Goal: Task Accomplishment & Management: Manage account settings

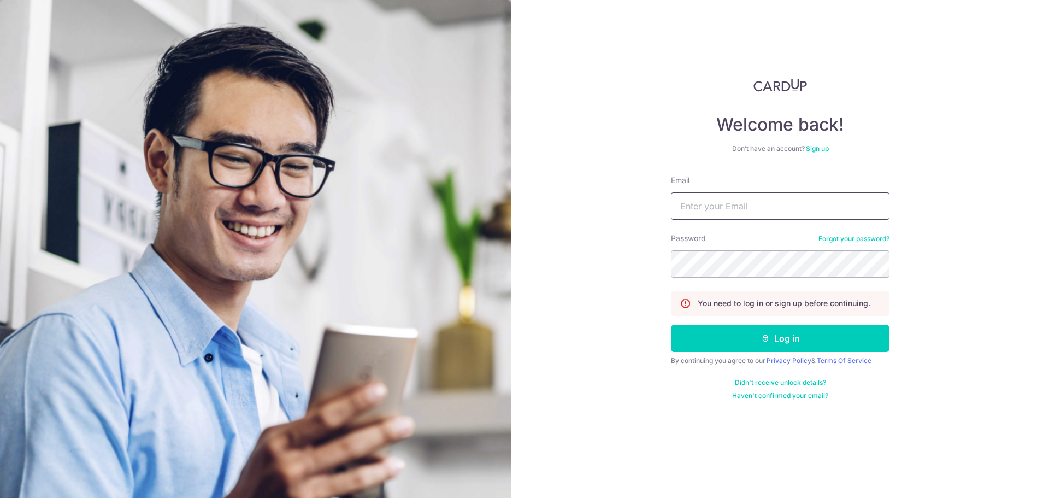
click at [734, 209] on input "Email" at bounding box center [780, 205] width 219 height 27
type input "sastra1982@yahoo.com.sg"
click at [671, 325] on button "Log in" at bounding box center [780, 338] width 219 height 27
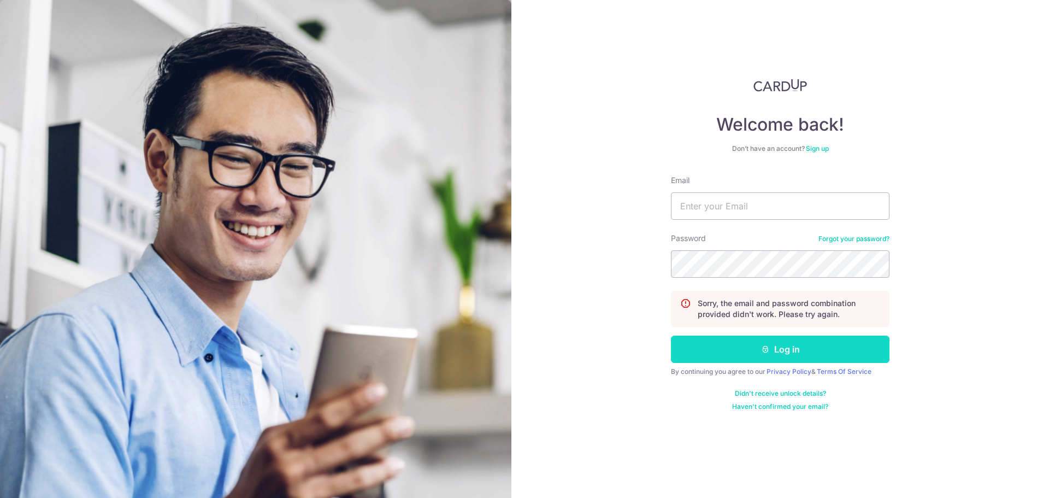
click at [805, 351] on button "Log in" at bounding box center [780, 348] width 219 height 27
click at [747, 215] on input "Email" at bounding box center [780, 205] width 219 height 27
type input "[EMAIL_ADDRESS][DOMAIN_NAME]"
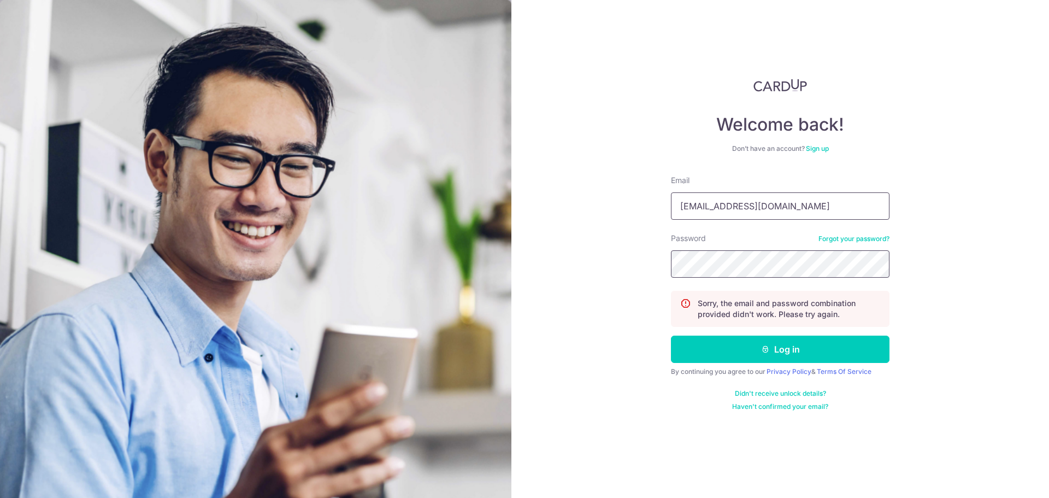
click at [671, 335] on button "Log in" at bounding box center [780, 348] width 219 height 27
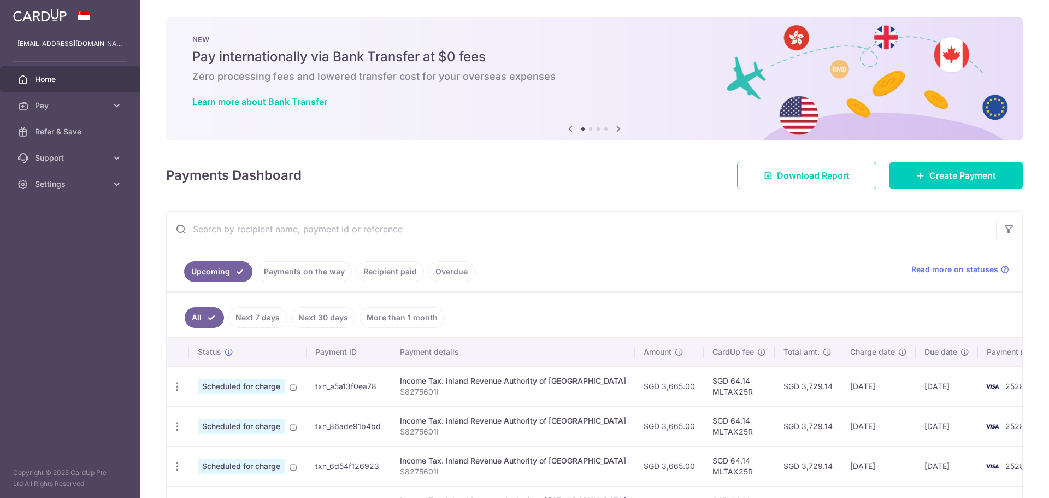
click at [817, 286] on ul "Upcoming Payments on the way Recipient paid Overdue" at bounding box center [533, 269] width 732 height 44
